Goal: Information Seeking & Learning: Compare options

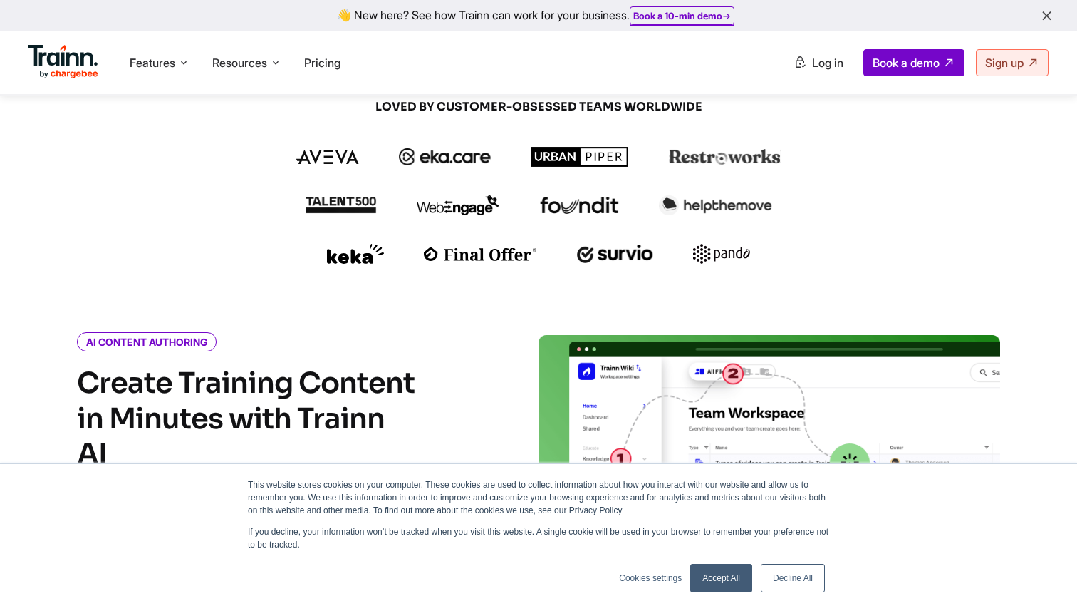
scroll to position [360, 0]
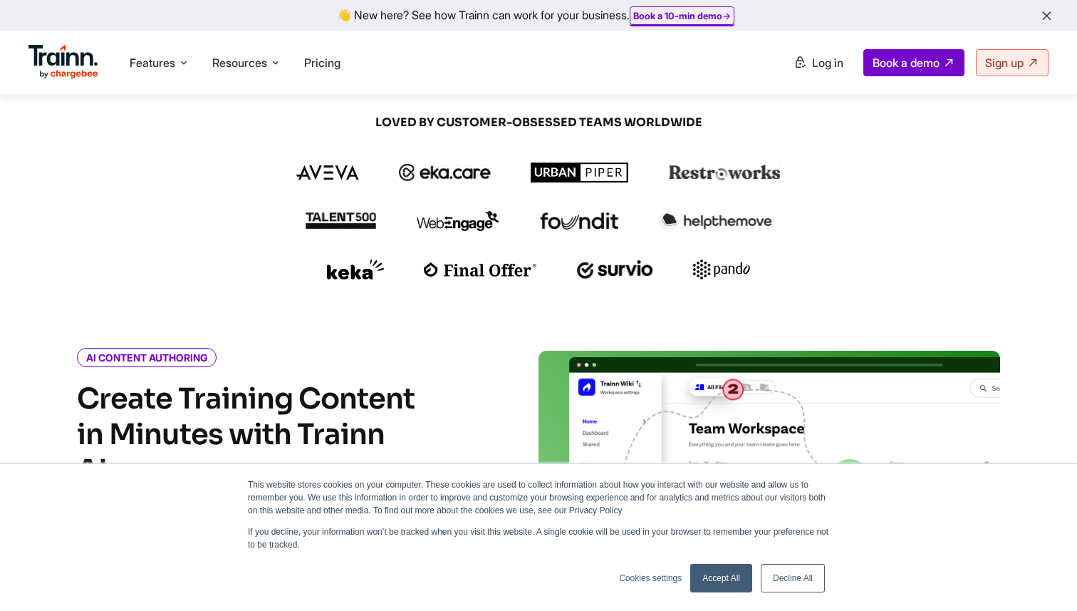
click at [710, 569] on link "Accept All" at bounding box center [722, 578] width 62 height 29
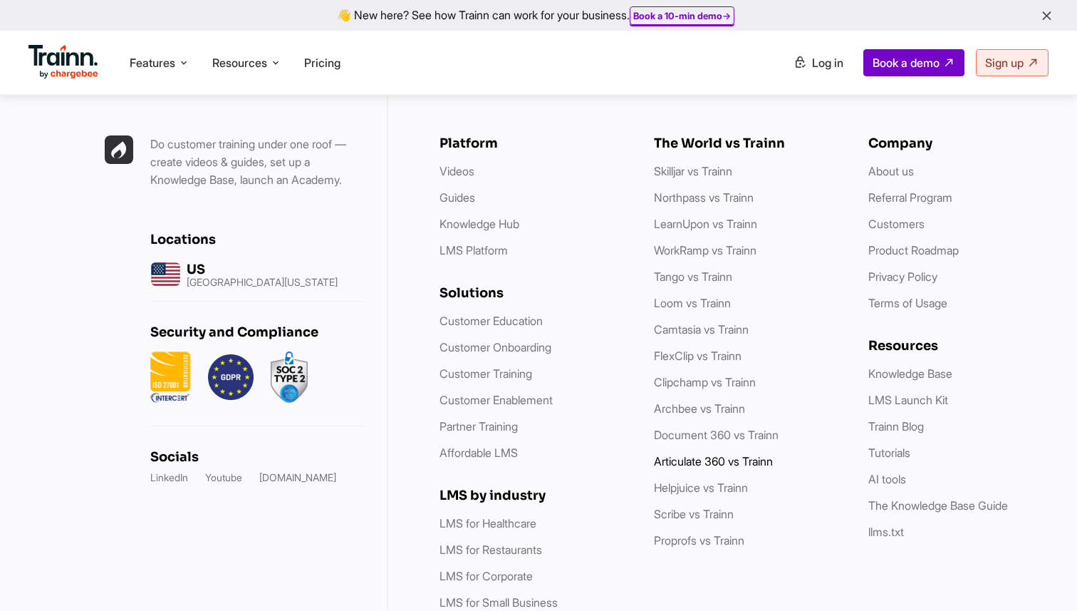
scroll to position [4124, 0]
click at [698, 164] on link "Skilljar vs Trainn" at bounding box center [693, 171] width 78 height 14
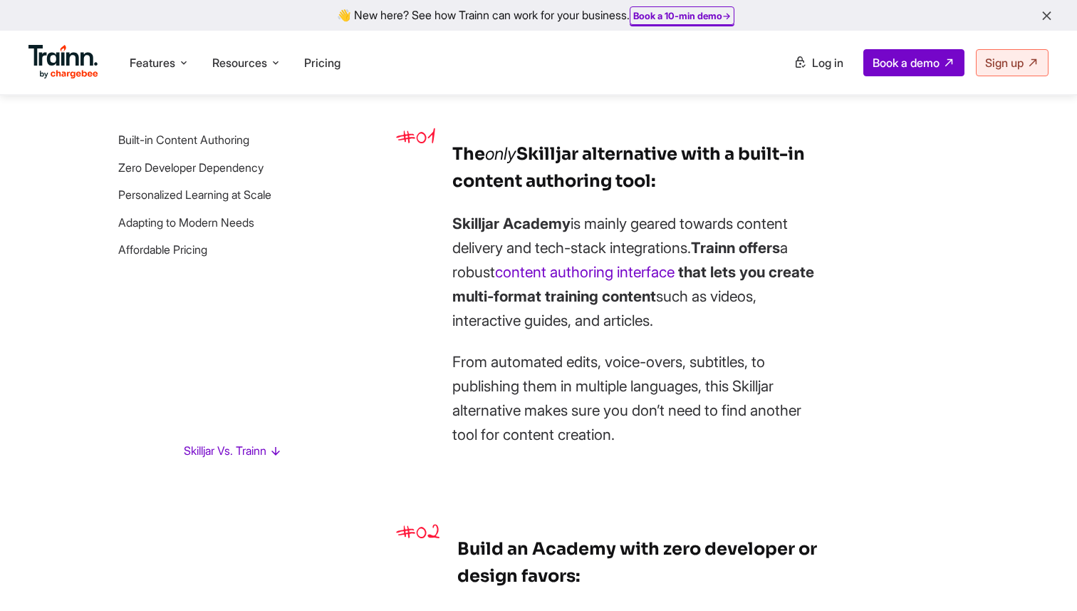
scroll to position [1129, 0]
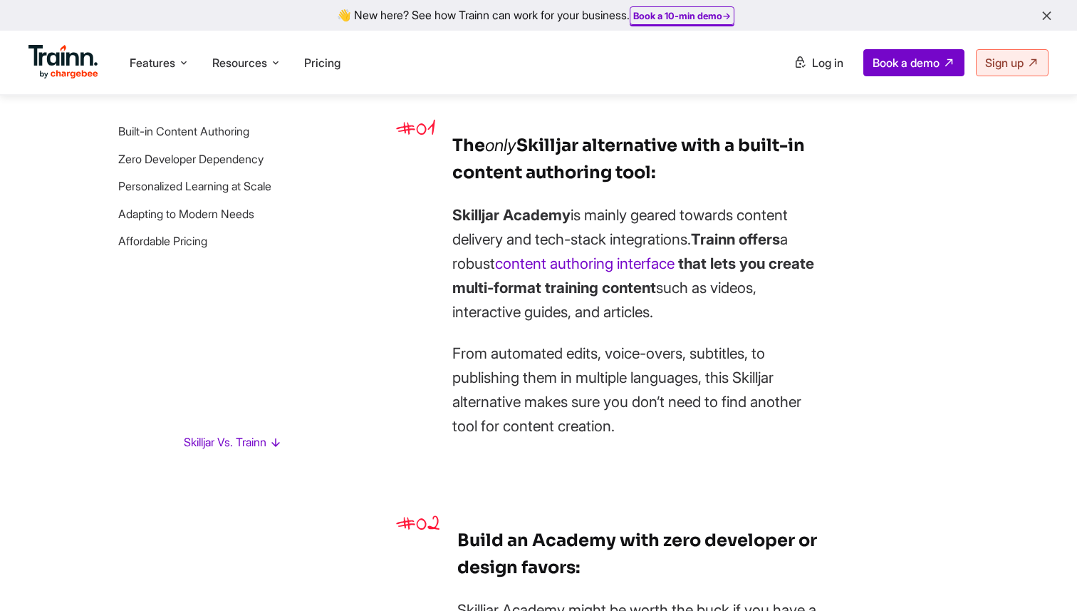
click at [583, 194] on div "The only Skilljar alternative with a built-in content authoring tool: Skilljar …" at bounding box center [638, 285] width 371 height 306
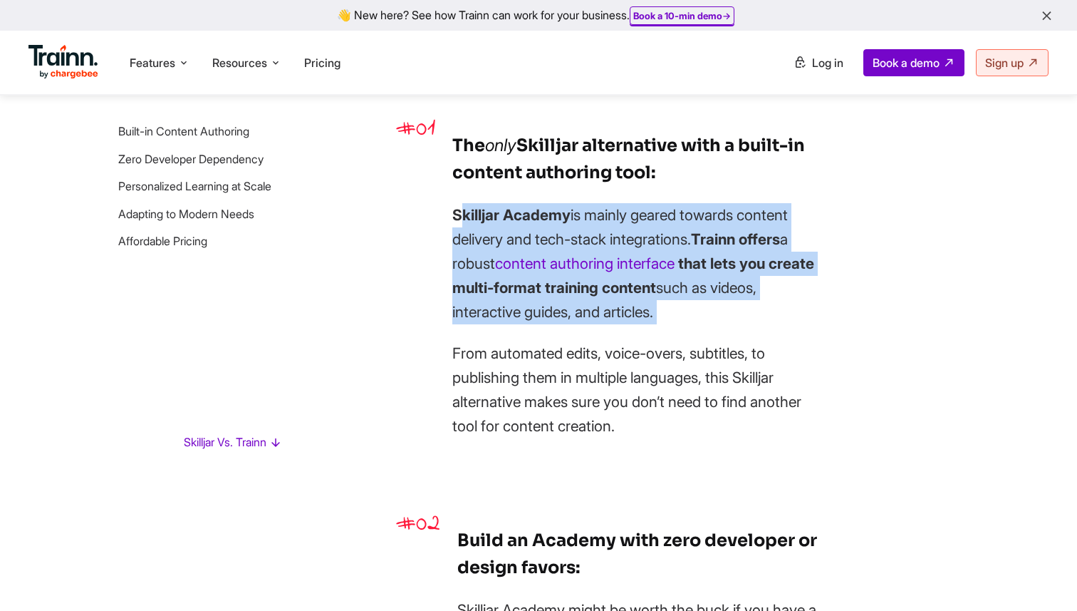
click at [583, 194] on div "The only Skilljar alternative with a built-in content authoring tool: Skilljar …" at bounding box center [638, 285] width 371 height 306
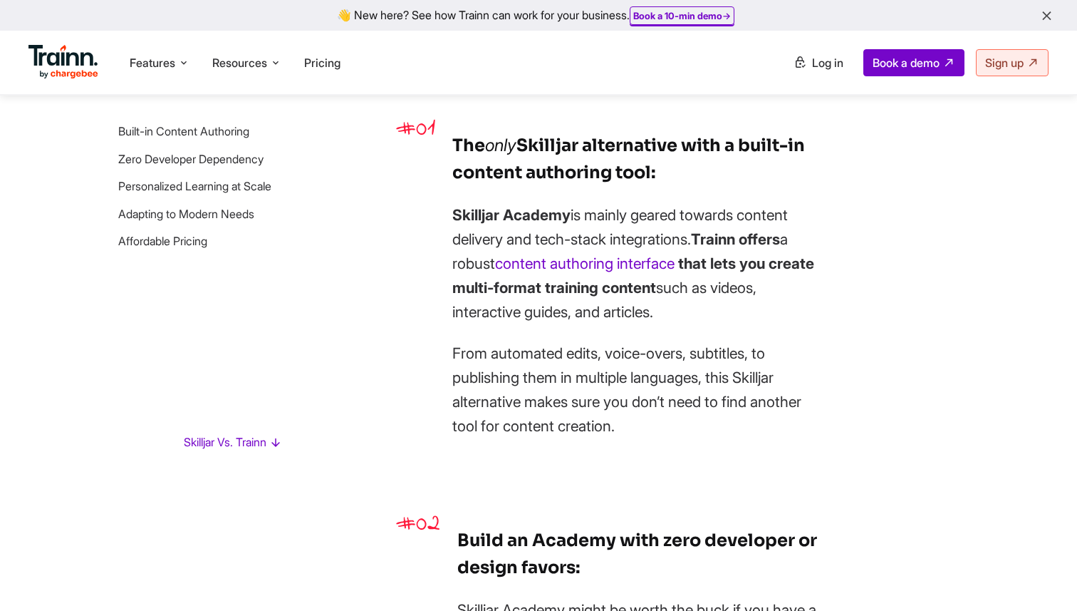
click at [560, 160] on h3 "The only Skilljar alternative with a built-in content authoring tool:" at bounding box center [638, 159] width 371 height 54
click at [197, 249] on li "Affordable Pricing" at bounding box center [200, 241] width 164 height 16
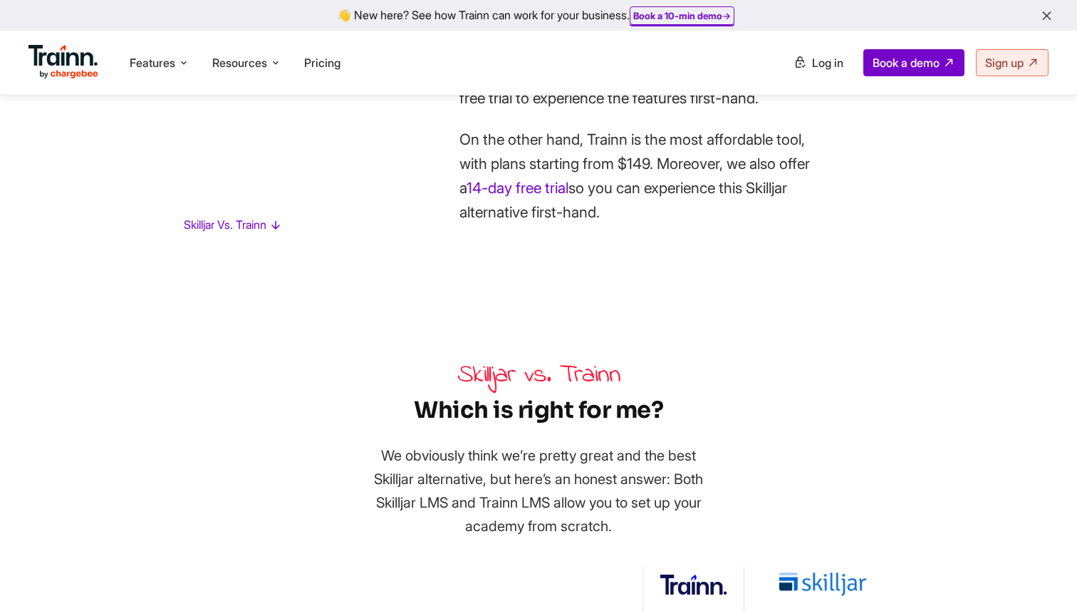
scroll to position [3563, 0]
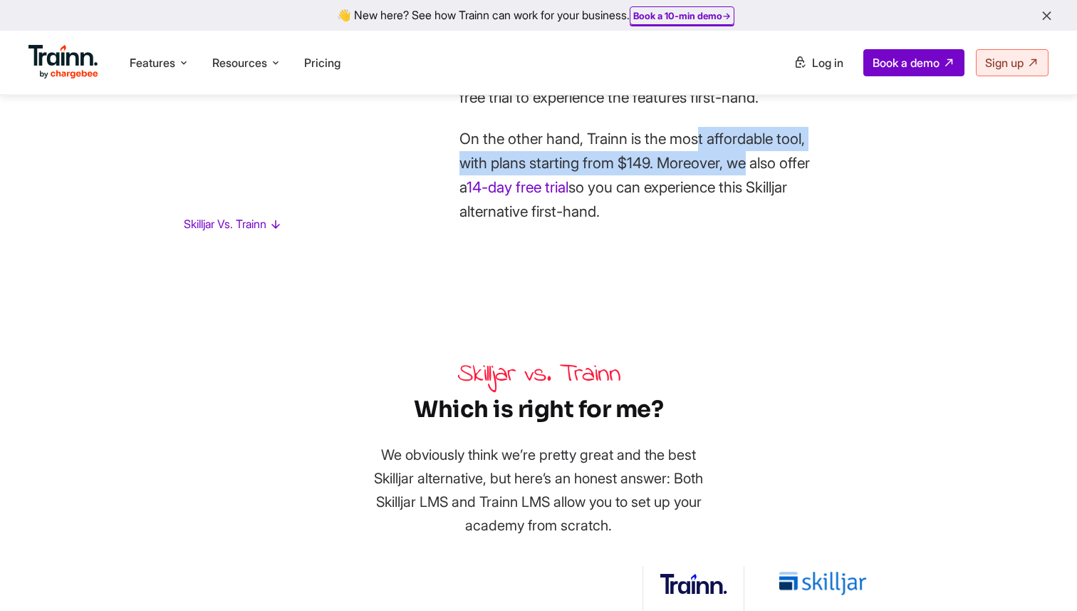
drag, startPoint x: 569, startPoint y: 265, endPoint x: 599, endPoint y: 293, distance: 40.8
click at [599, 224] on p "On the other hand, Trainn is the most affordable tool, with plans starting from…" at bounding box center [645, 175] width 371 height 97
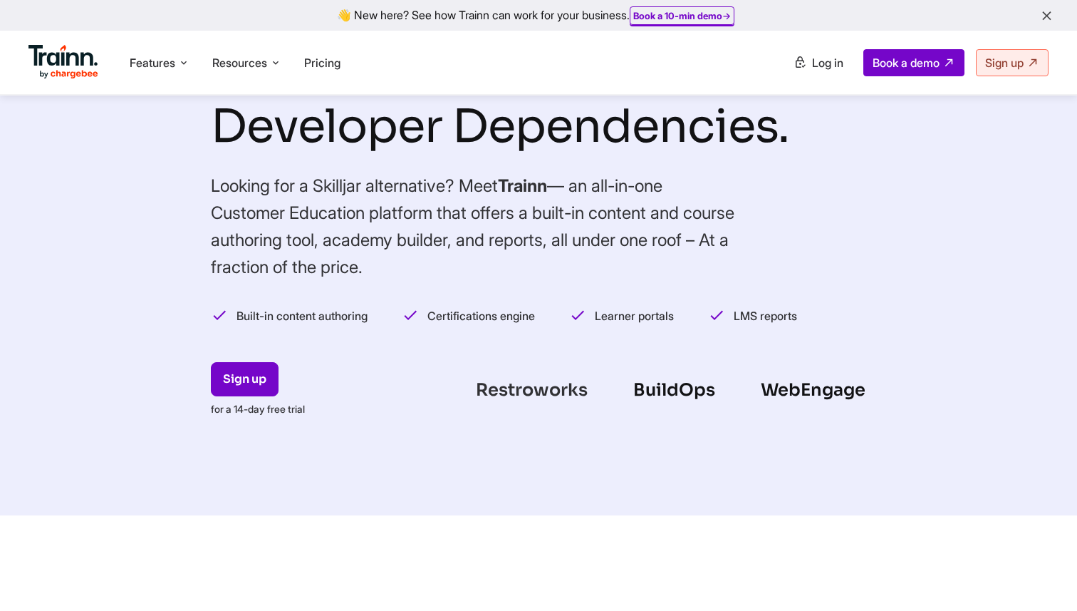
scroll to position [0, 0]
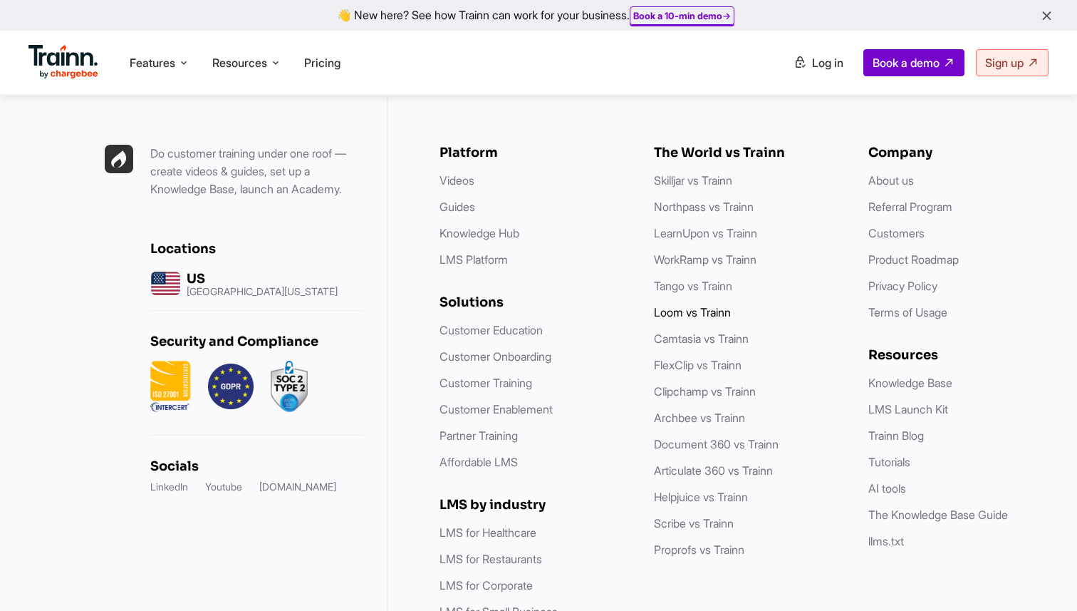
scroll to position [4086, 0]
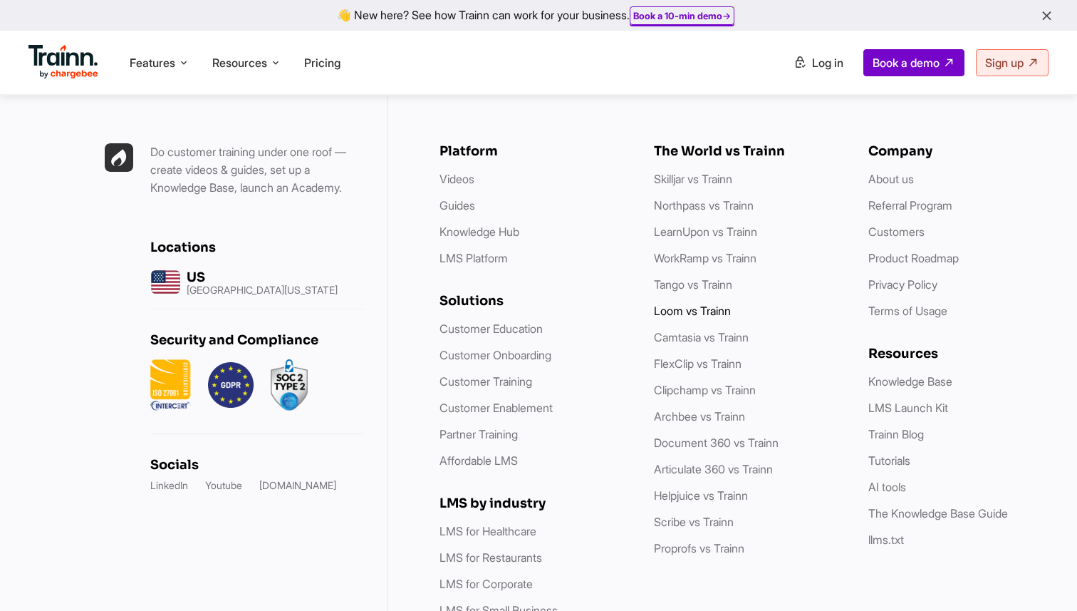
click at [690, 304] on link "Loom vs Trainn" at bounding box center [692, 311] width 77 height 14
click at [690, 277] on link "Tango vs Trainn" at bounding box center [693, 284] width 78 height 14
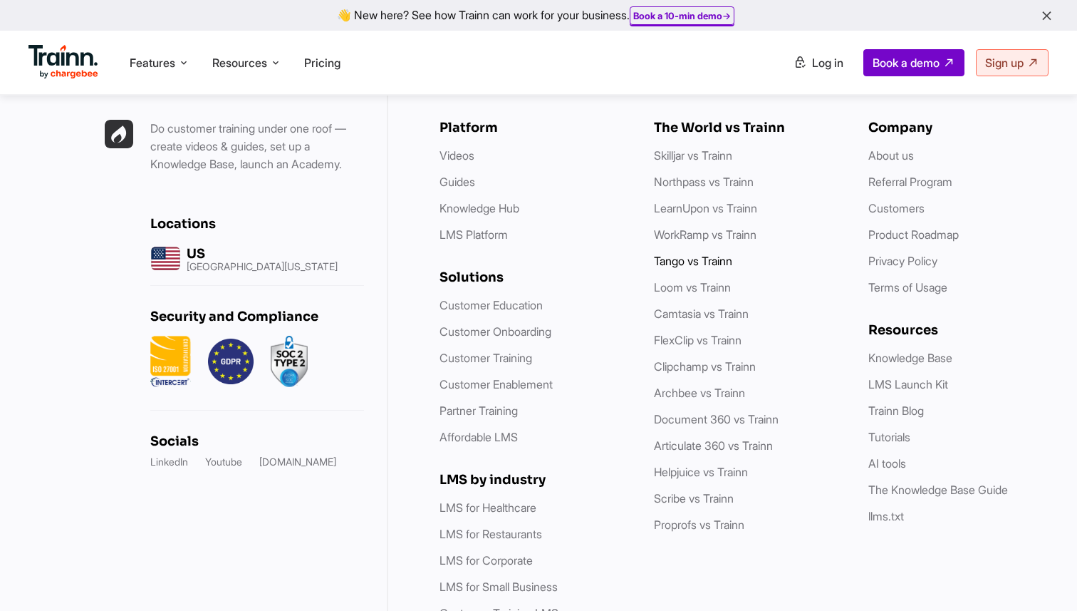
scroll to position [7193, 0]
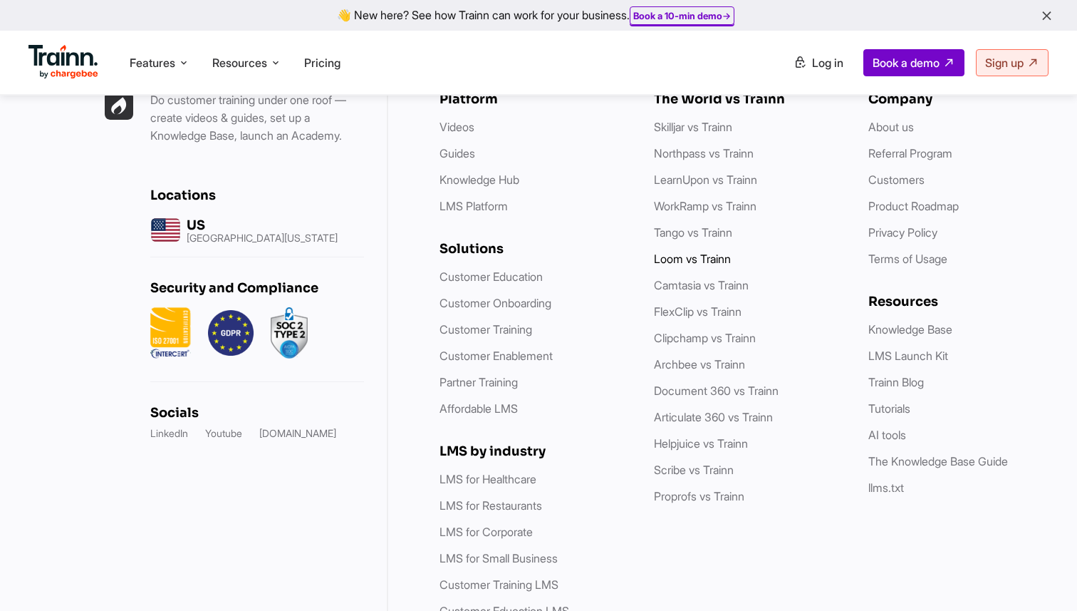
click at [703, 266] on link "Loom vs Trainn" at bounding box center [692, 259] width 77 height 14
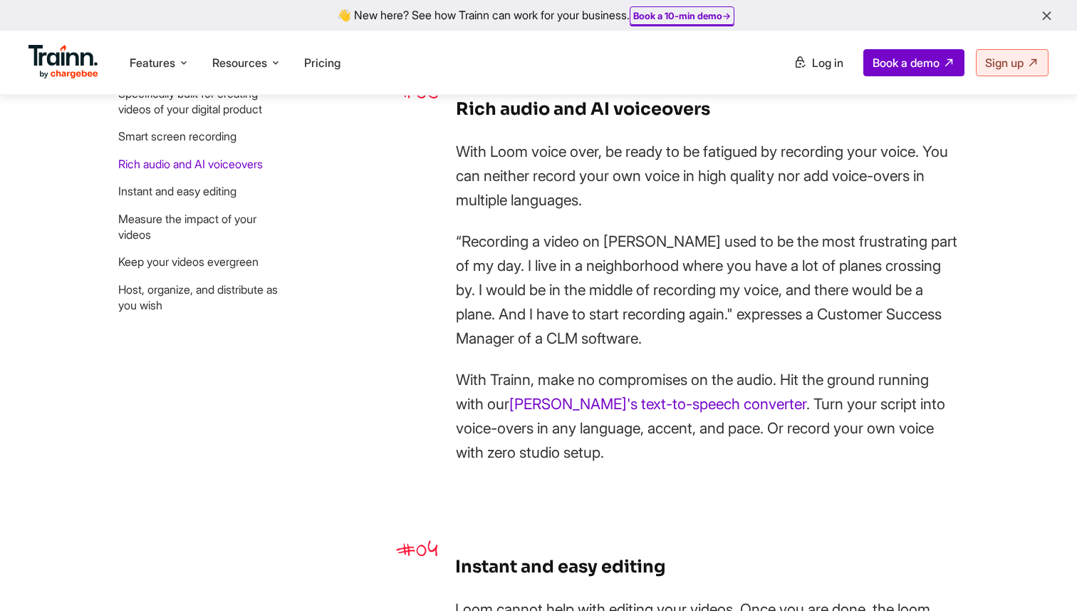
scroll to position [2022, 0]
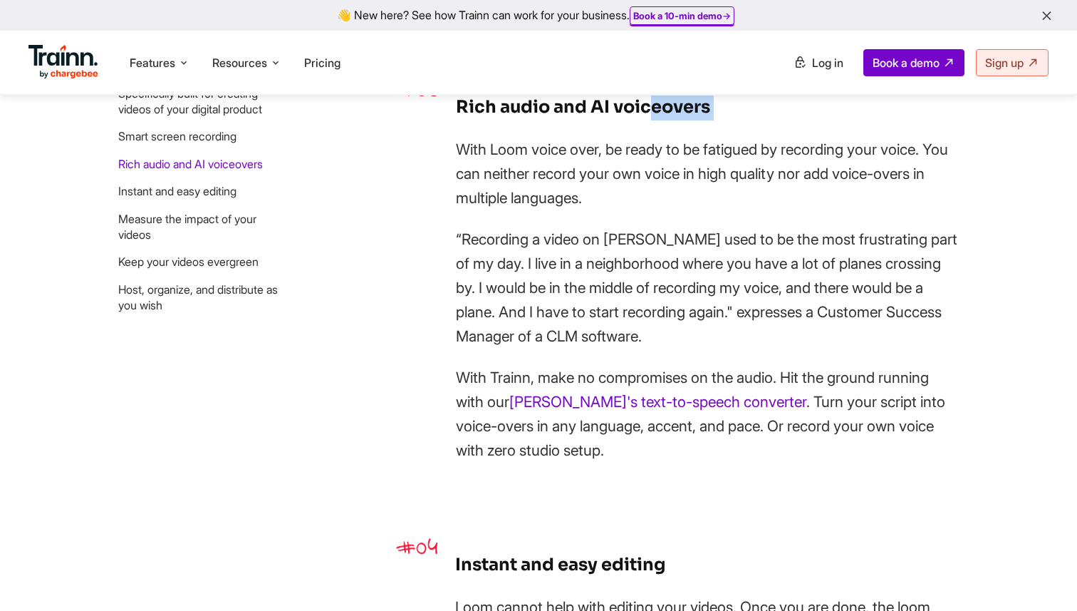
drag, startPoint x: 603, startPoint y: 156, endPoint x: 465, endPoint y: 128, distance: 141.0
click at [465, 128] on div "Rich audio and AI voiceovers With Loom voice over, be ready to be fatigued by r…" at bounding box center [707, 277] width 503 height 369
drag, startPoint x: 656, startPoint y: 215, endPoint x: 462, endPoint y: 167, distance: 199.6
click at [462, 167] on p "With Loom voice over, be ready to be fatigued by recording your voice. You can …" at bounding box center [707, 174] width 503 height 73
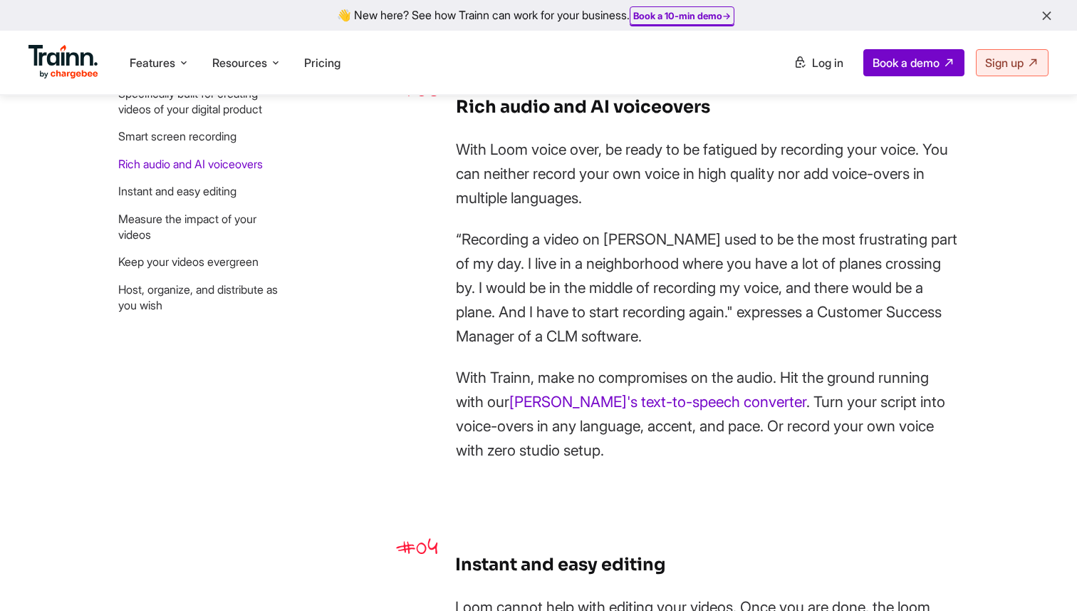
drag, startPoint x: 470, startPoint y: 157, endPoint x: 696, endPoint y: 232, distance: 237.3
click at [696, 232] on div "Rich audio and AI voiceovers With Loom voice over, be ready to be fatigued by r…" at bounding box center [707, 277] width 503 height 369
click at [696, 210] on p "With Loom voice over, be ready to be fatigued by recording your voice. You can …" at bounding box center [707, 174] width 503 height 73
drag, startPoint x: 760, startPoint y: 362, endPoint x: 658, endPoint y: 229, distance: 166.8
click at [658, 229] on div "Rich audio and AI voiceovers With Loom voice over, be ready to be fatigued by r…" at bounding box center [707, 277] width 503 height 369
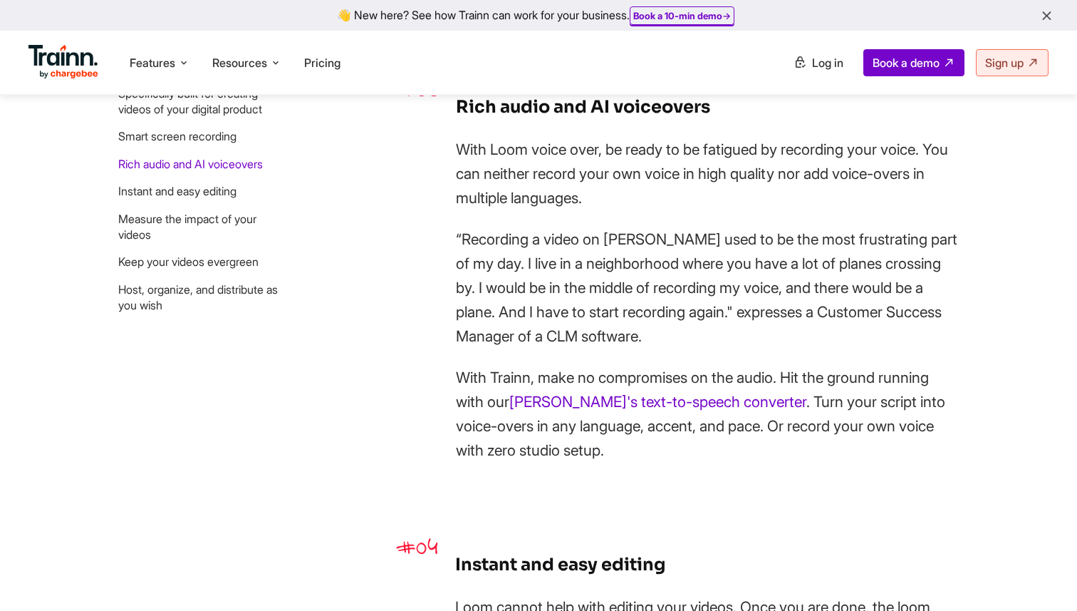
click at [658, 210] on p "With Loom voice over, be ready to be fatigued by recording your voice. You can …" at bounding box center [707, 174] width 503 height 73
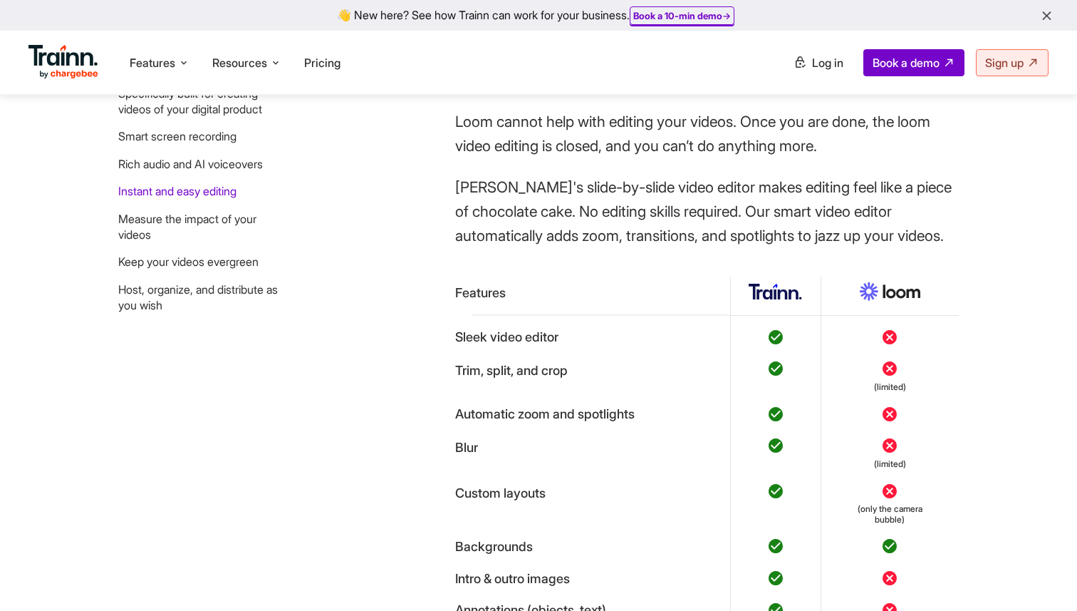
scroll to position [2506, 0]
drag, startPoint x: 528, startPoint y: 196, endPoint x: 522, endPoint y: 280, distance: 84.3
click at [522, 280] on div "Instant and easy editing Loom cannot help with editing your videos. Once you ar…" at bounding box center [707, 401] width 504 height 671
click at [522, 249] on p "[PERSON_NAME]'s slide-by-slide video editor makes editing feel like a piece of …" at bounding box center [707, 212] width 504 height 73
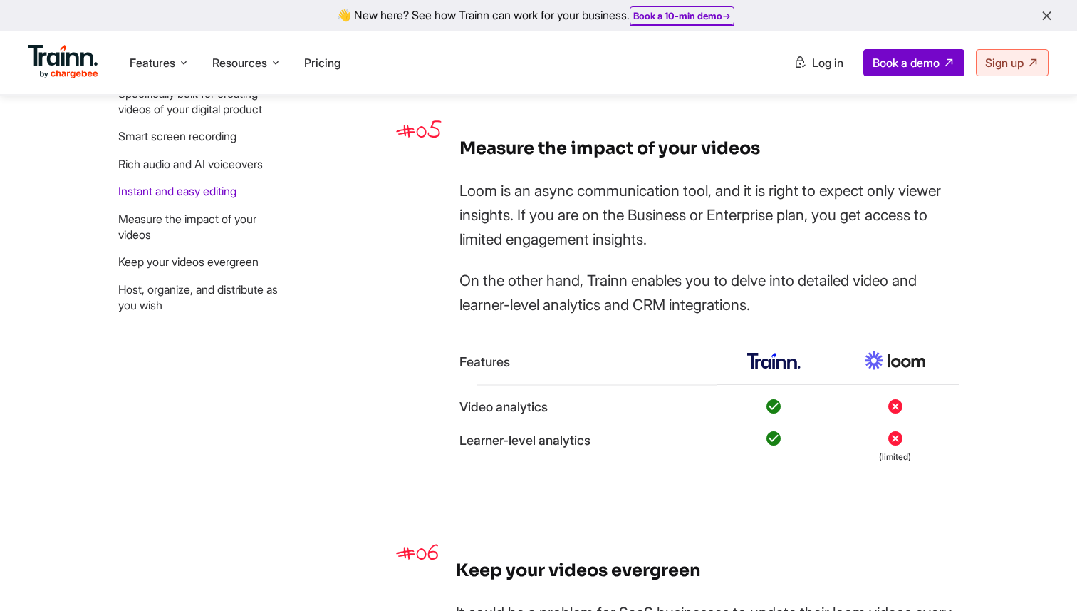
scroll to position [3187, 0]
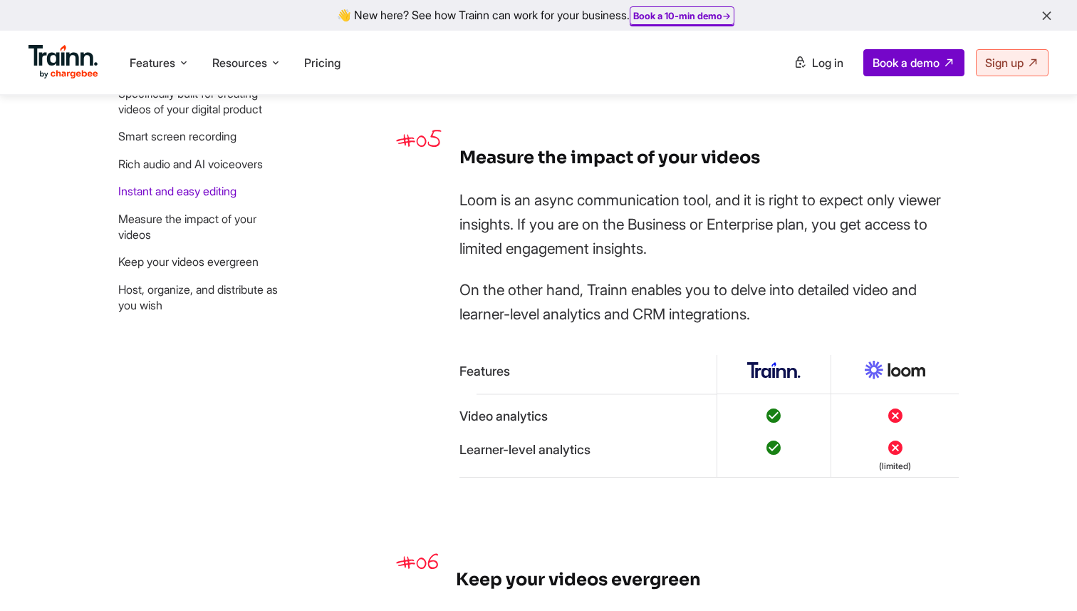
drag, startPoint x: 772, startPoint y: 366, endPoint x: 571, endPoint y: 209, distance: 255.9
click at [571, 209] on div "Measure the impact of your videos Loom is an async communication tool, and it i…" at bounding box center [710, 310] width 500 height 333
drag, startPoint x: 93, startPoint y: 23, endPoint x: 38, endPoint y: 99, distance: 93.5
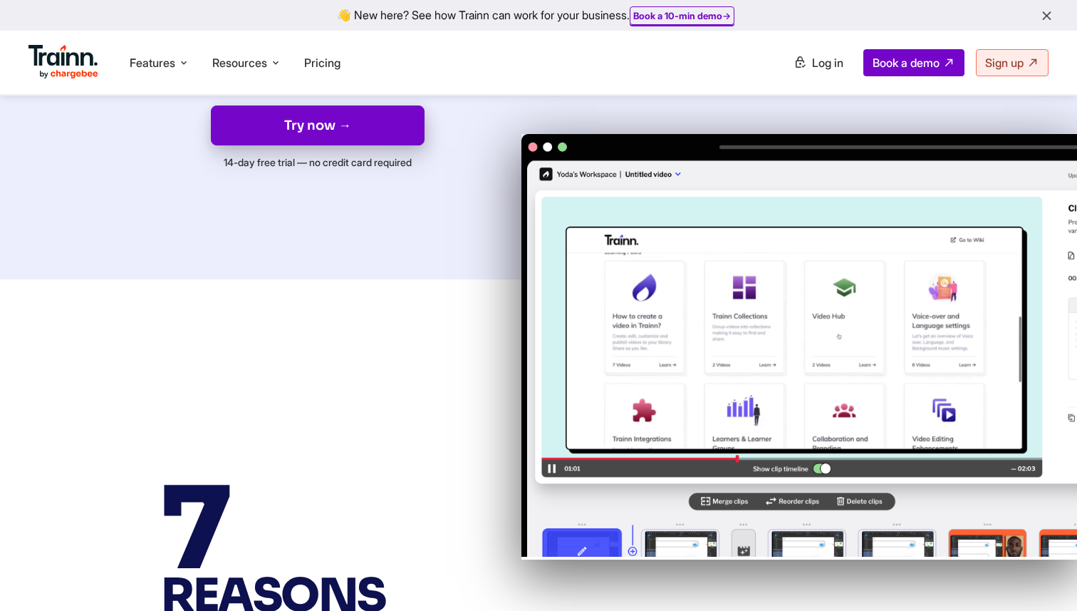
scroll to position [0, 0]
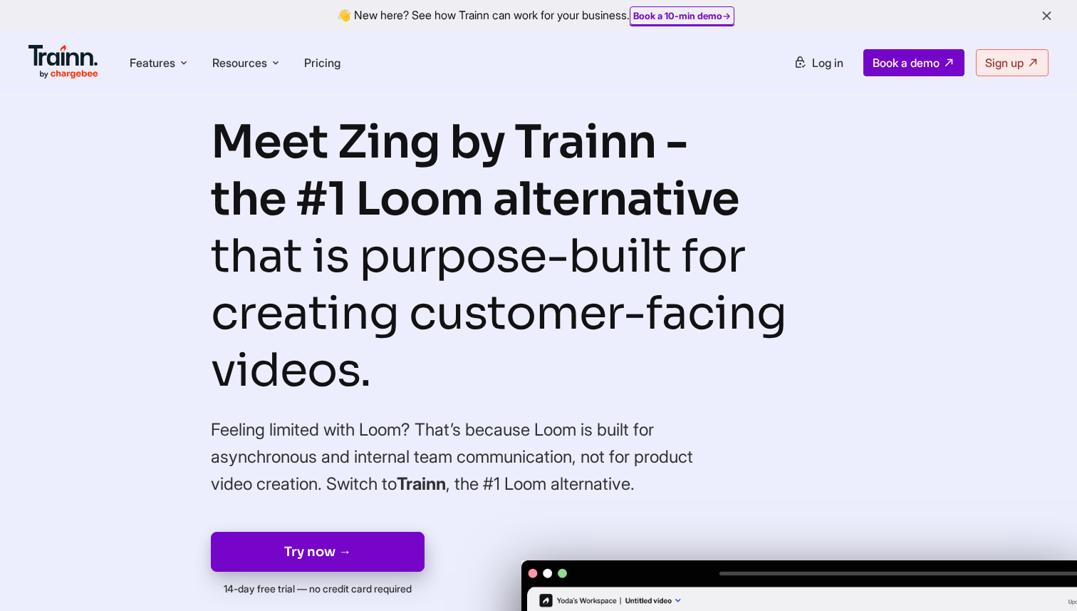
drag, startPoint x: 211, startPoint y: 130, endPoint x: 424, endPoint y: 364, distance: 316.3
click at [424, 364] on h1 "Meet Zing by Trainn - the #1 Loom alternative that is purpose-built for creatin…" at bounding box center [539, 256] width 656 height 285
click at [366, 226] on h1 "Meet Zing by Trainn - the #1 Loom alternative that is purpose-built for creatin…" at bounding box center [539, 256] width 656 height 285
